Goal: Find specific page/section: Find specific page/section

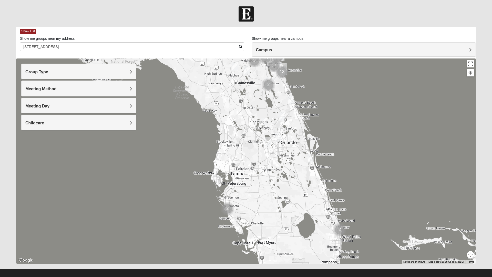
click at [129, 77] on div "Group Type" at bounding box center [79, 71] width 114 height 15
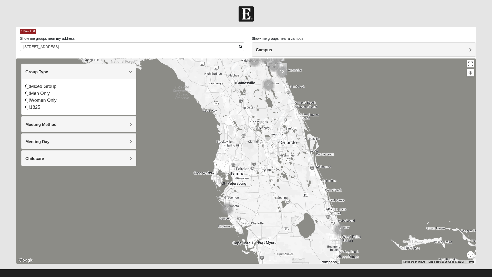
click at [28, 94] on icon at bounding box center [27, 93] width 5 height 5
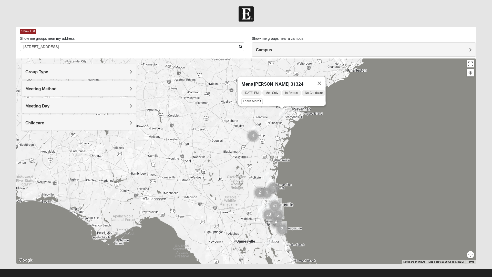
click at [119, 91] on div "Meeting Method" at bounding box center [79, 88] width 114 height 15
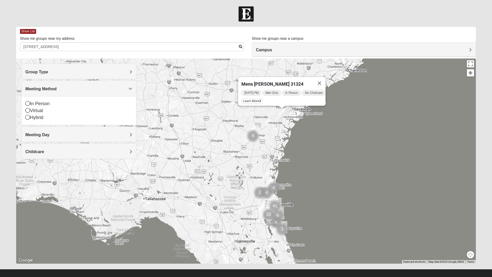
click at [30, 112] on div "Virtual" at bounding box center [78, 110] width 107 height 7
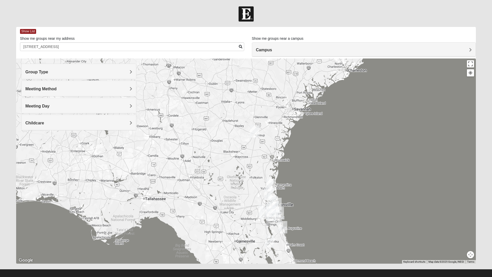
click at [116, 89] on h4 "Meeting Method" at bounding box center [78, 88] width 107 height 5
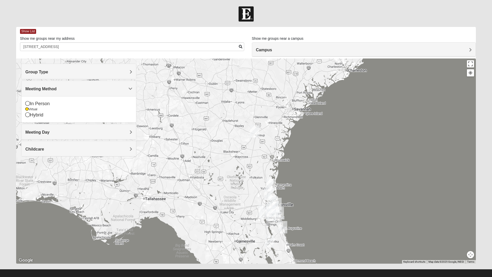
click at [124, 87] on h4 "Meeting Method" at bounding box center [78, 88] width 107 height 5
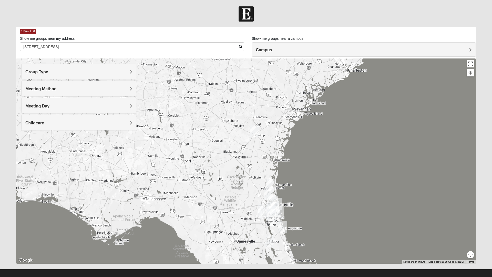
click at [49, 104] on span "Meeting Day" at bounding box center [37, 106] width 24 height 4
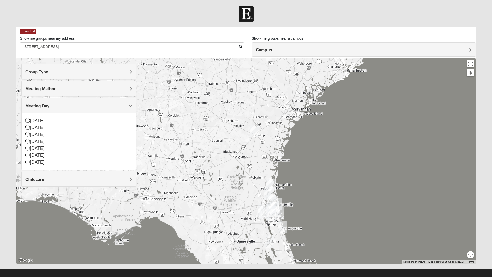
click at [125, 104] on h4 "Meeting Day" at bounding box center [78, 105] width 107 height 5
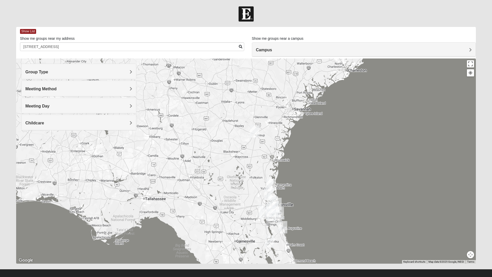
click at [134, 121] on div "Childcare" at bounding box center [79, 122] width 114 height 15
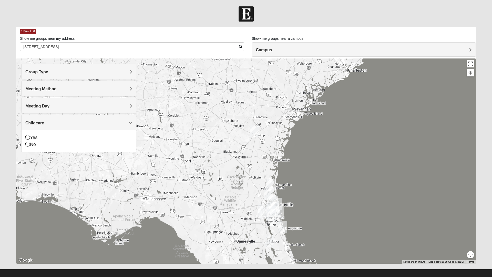
click at [133, 121] on div "Childcare" at bounding box center [79, 122] width 114 height 15
